Goal: Find specific page/section: Find specific page/section

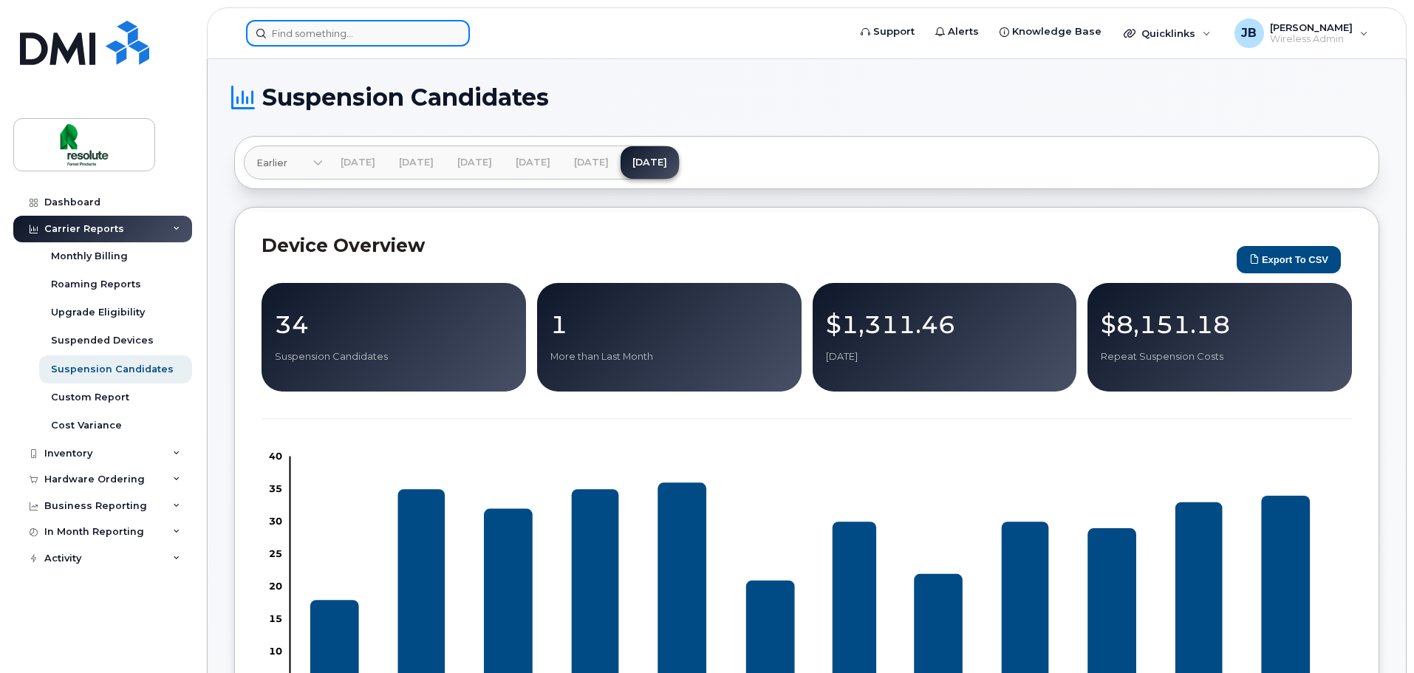
click at [379, 27] on input at bounding box center [358, 33] width 224 height 27
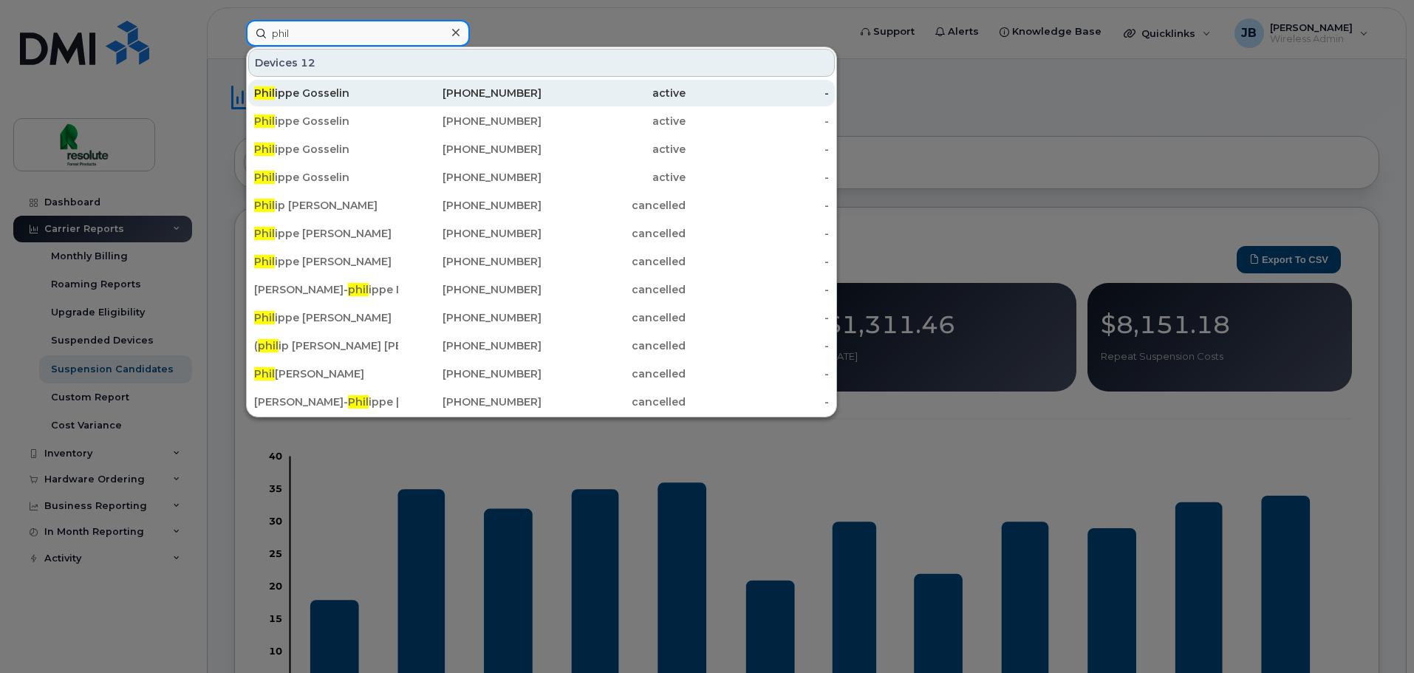
drag, startPoint x: 338, startPoint y: 27, endPoint x: 531, endPoint y: 89, distance: 202.8
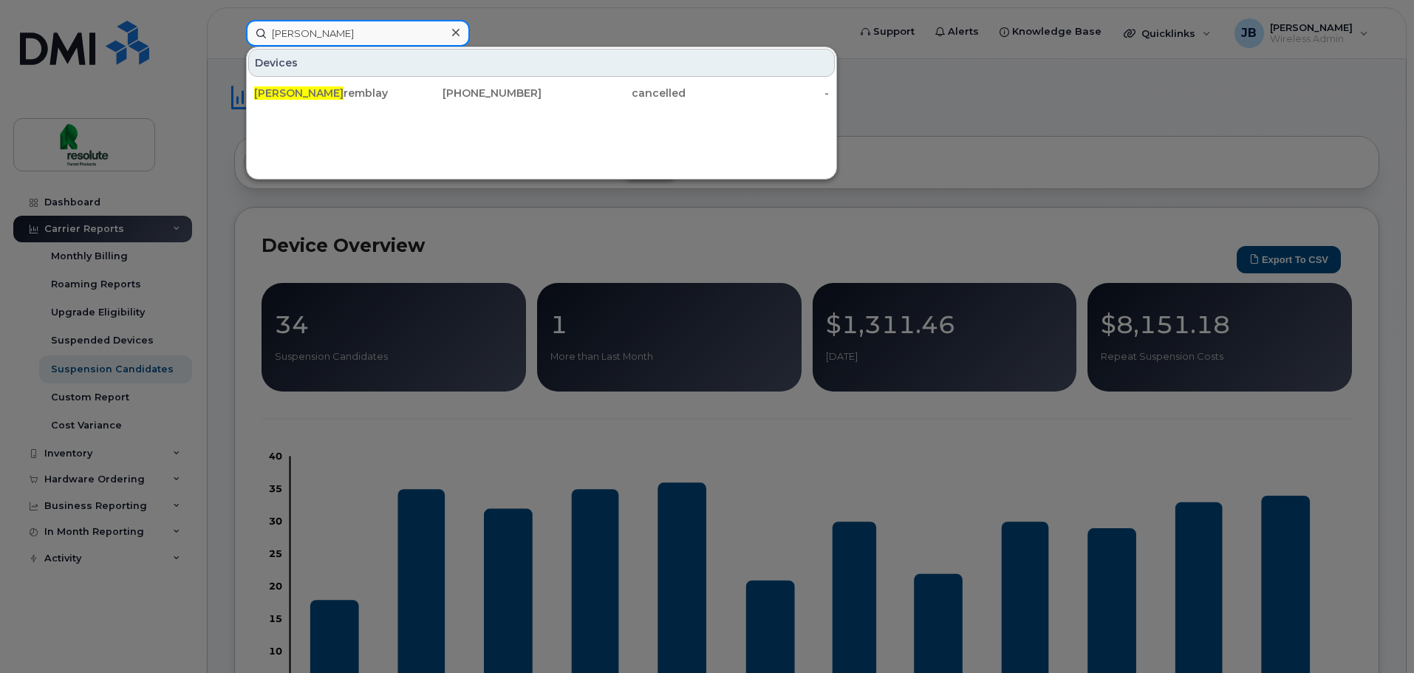
drag, startPoint x: 344, startPoint y: 35, endPoint x: 86, endPoint y: 27, distance: 258.7
click at [234, 47] on div "[PERSON_NAME] [PERSON_NAME] remblay [PHONE_NUMBER] cancelled -" at bounding box center [542, 33] width 616 height 27
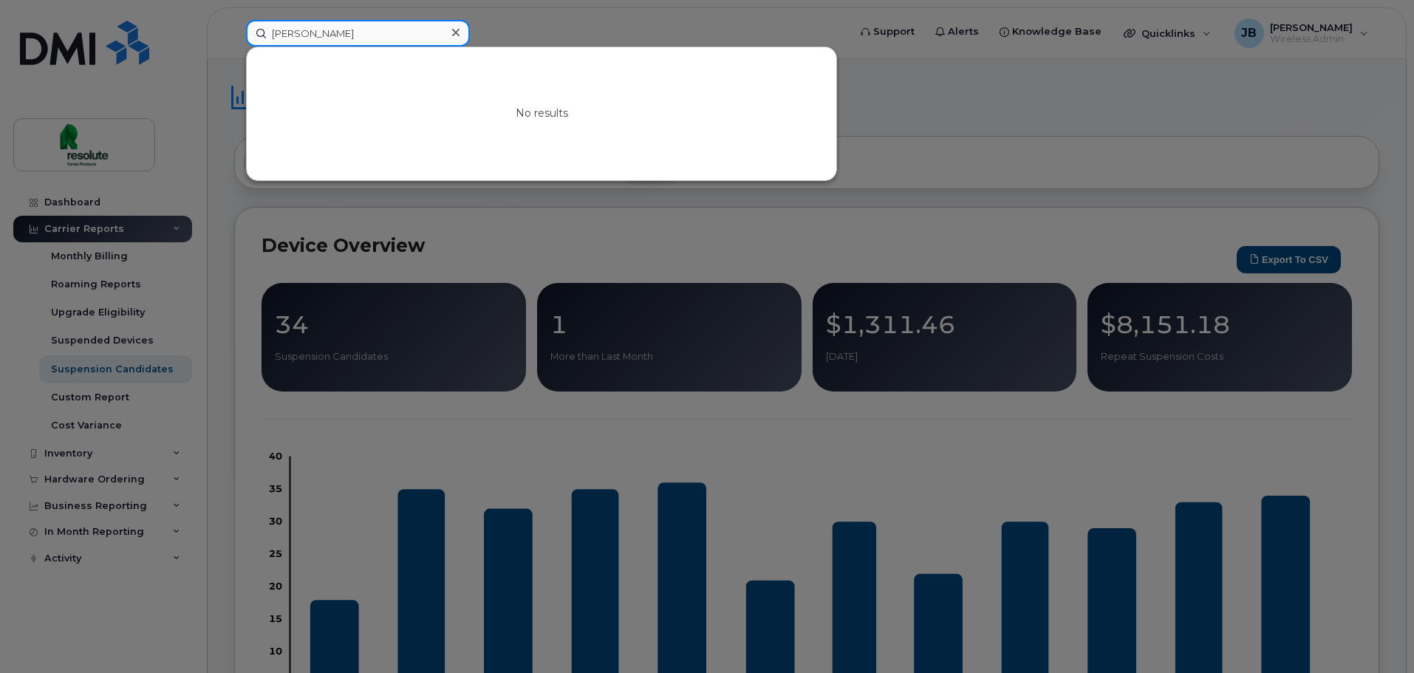
drag, startPoint x: 335, startPoint y: 38, endPoint x: -143, endPoint y: -16, distance: 480.9
drag, startPoint x: 388, startPoint y: 27, endPoint x: -522, endPoint y: 33, distance: 909.5
drag, startPoint x: 421, startPoint y: 30, endPoint x: -354, endPoint y: 142, distance: 783.0
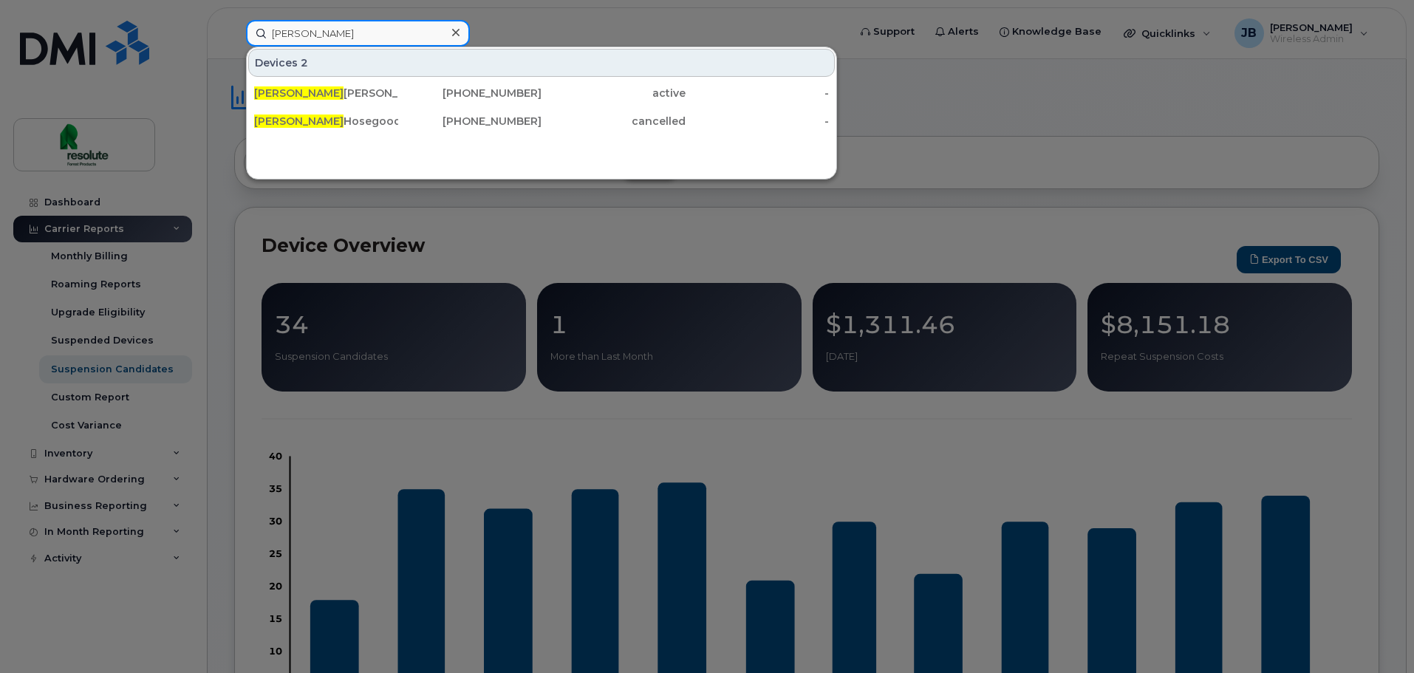
drag, startPoint x: 328, startPoint y: 25, endPoint x: -2, endPoint y: 42, distance: 330.7
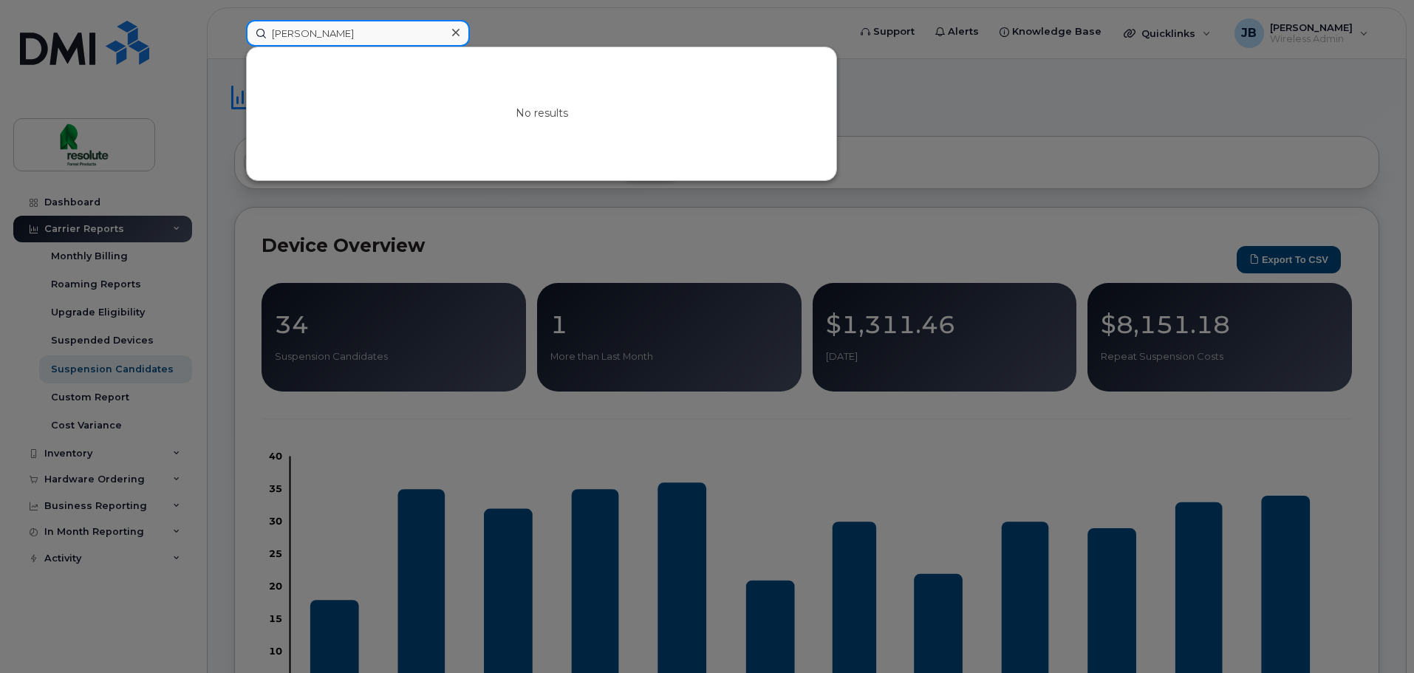
drag, startPoint x: 315, startPoint y: 41, endPoint x: -328, endPoint y: 7, distance: 643.6
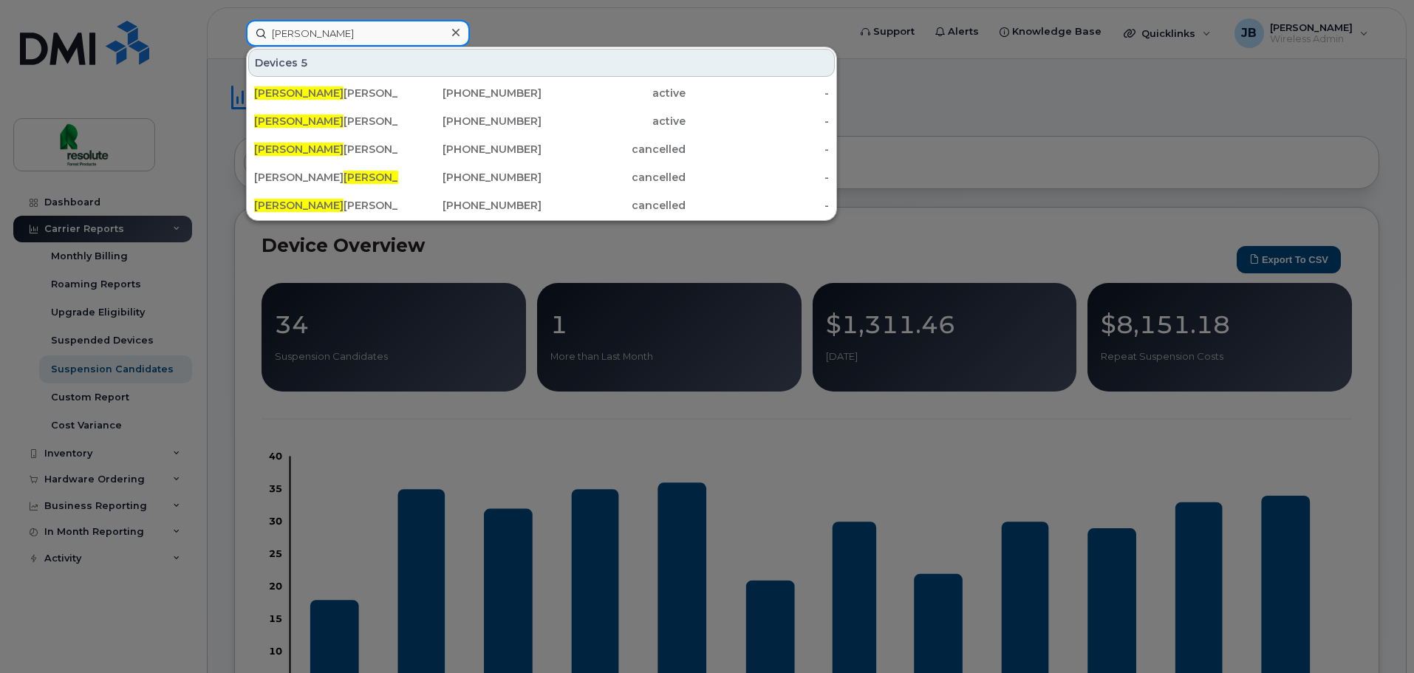
type input "u"
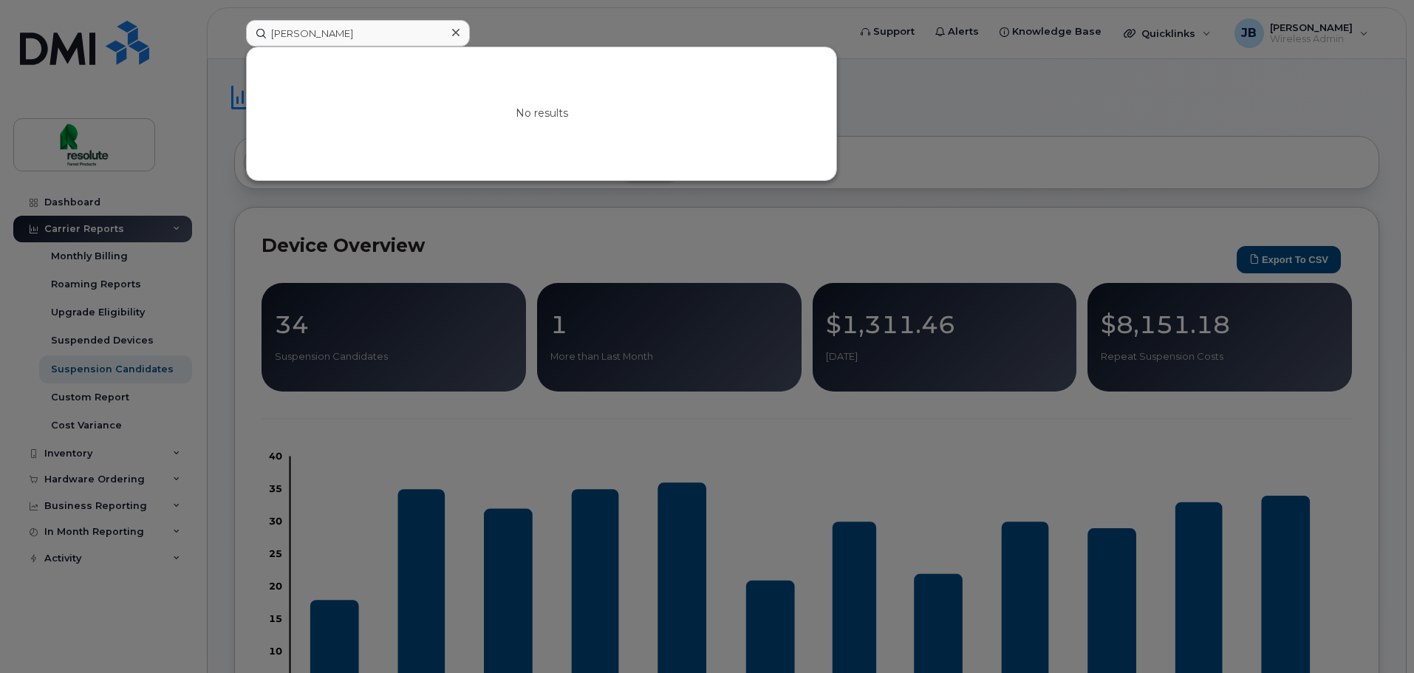
drag, startPoint x: 330, startPoint y: 52, endPoint x: 342, endPoint y: 30, distance: 25.8
click at [338, 34] on div "[PERSON_NAME] No results" at bounding box center [542, 33] width 593 height 27
drag, startPoint x: 346, startPoint y: 27, endPoint x: -227, endPoint y: 70, distance: 574.9
drag, startPoint x: 337, startPoint y: 31, endPoint x: 100, endPoint y: 123, distance: 254.5
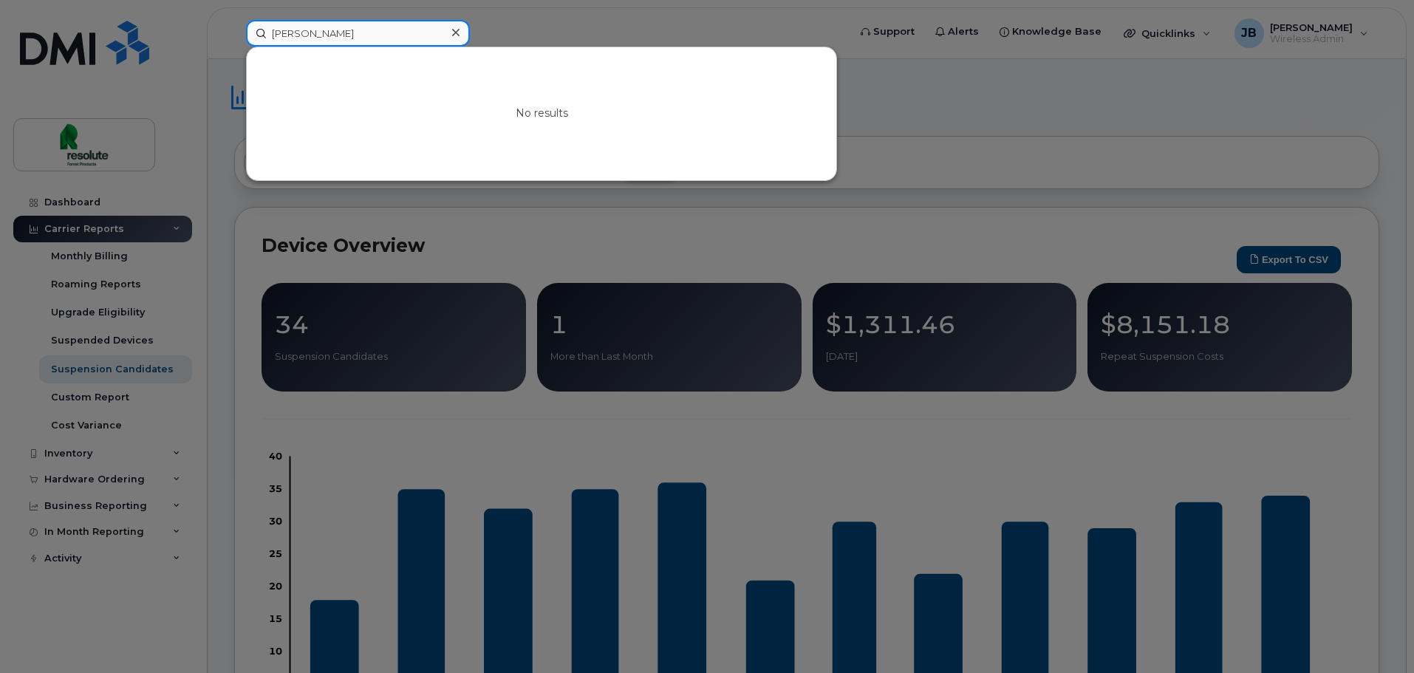
drag, startPoint x: 66, startPoint y: 32, endPoint x: 176, endPoint y: 76, distance: 118.0
type input "[PERSON_NAME]"
